Goal: Find specific page/section: Find specific page/section

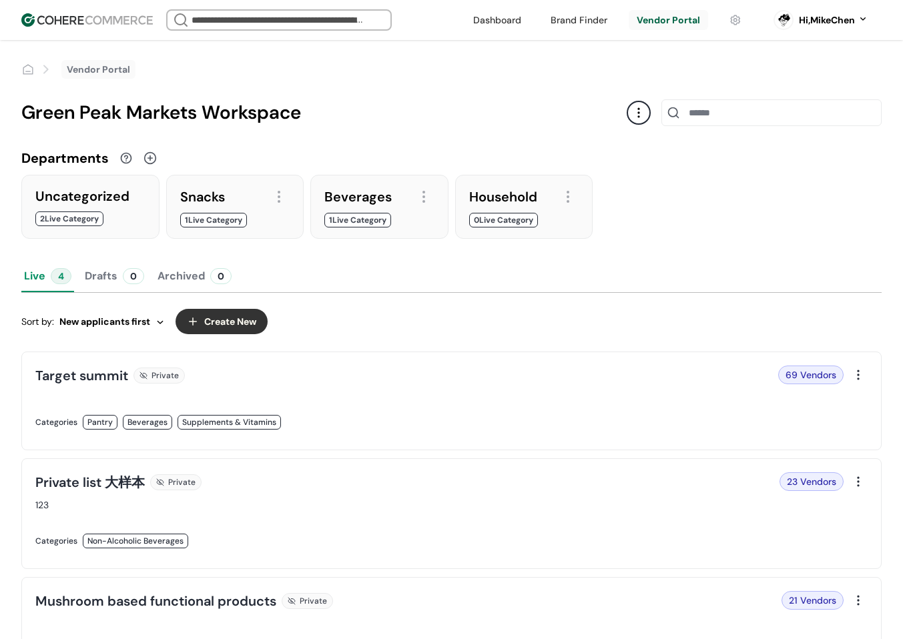
click at [487, 380] on div "69 Vendors" at bounding box center [652, 375] width 384 height 19
click at [350, 437] on link at bounding box center [239, 437] width 409 height 0
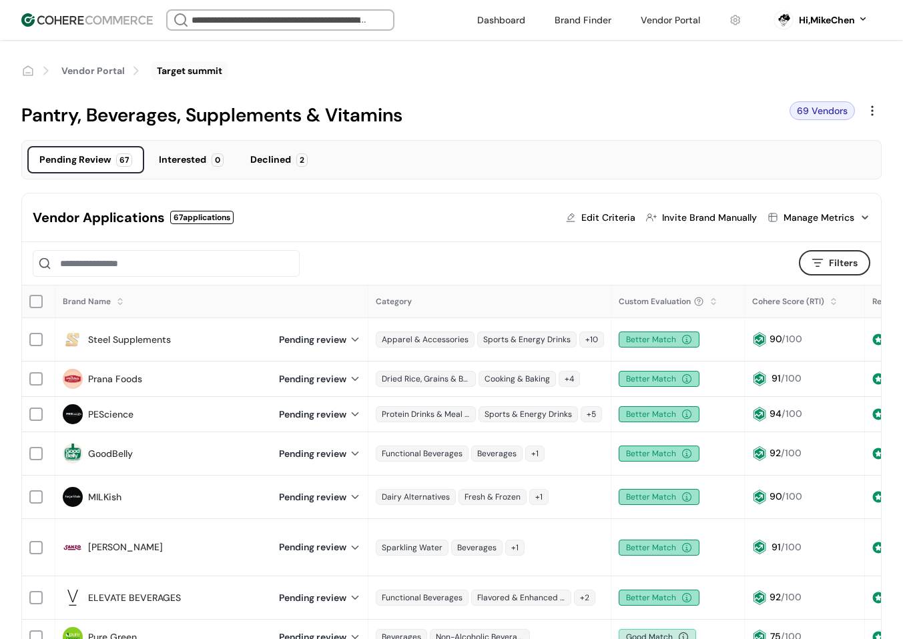
click at [113, 160] on div "Pending Review 67" at bounding box center [85, 159] width 117 height 27
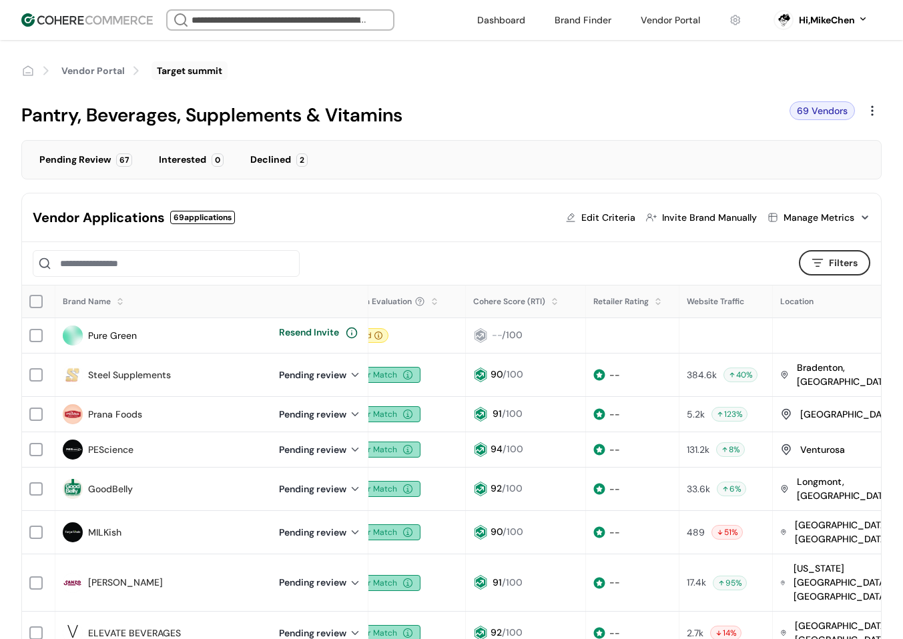
click at [94, 163] on div "Pending Review" at bounding box center [74, 160] width 71 height 14
